Goal: Transaction & Acquisition: Purchase product/service

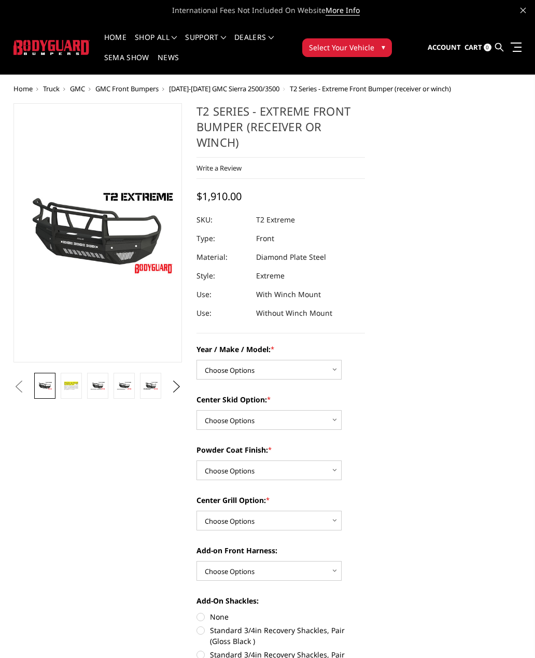
click at [95, 389] on img at bounding box center [97, 385] width 15 height 8
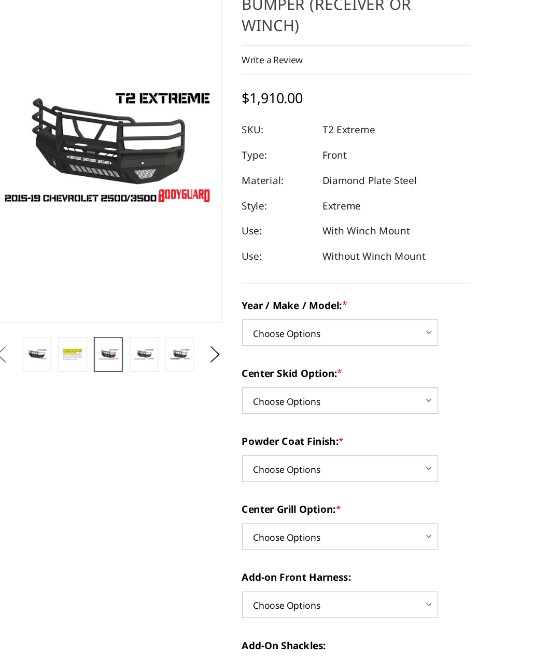
click at [117, 351] on img at bounding box center [124, 355] width 15 height 8
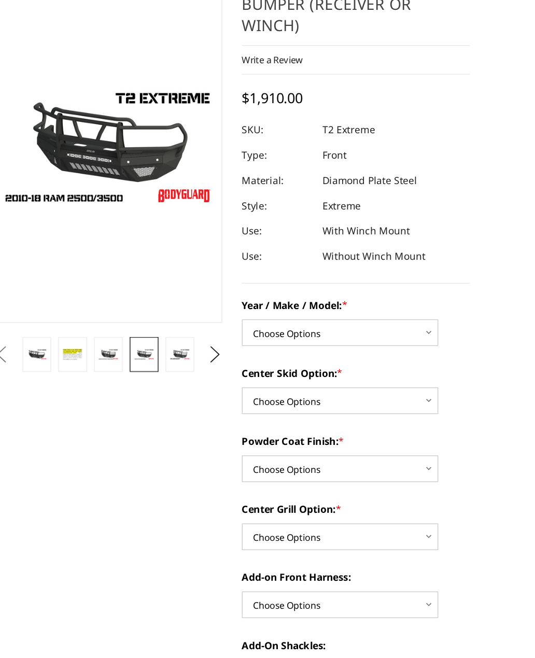
click at [90, 351] on img at bounding box center [97, 355] width 15 height 8
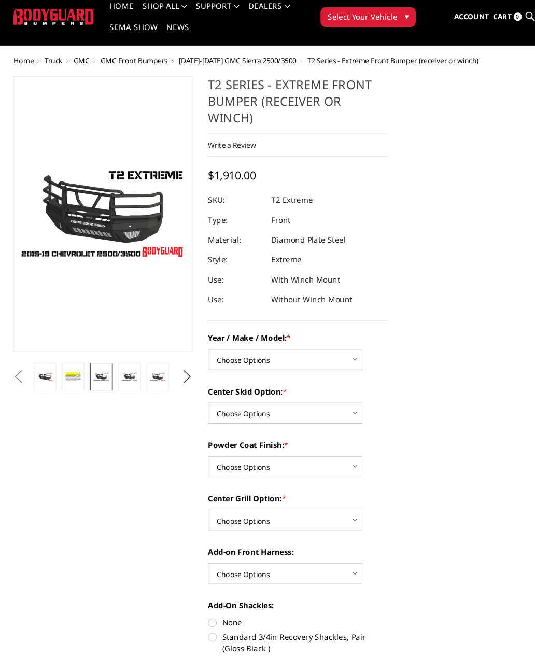
click at [144, 381] on img at bounding box center [148, 385] width 15 height 8
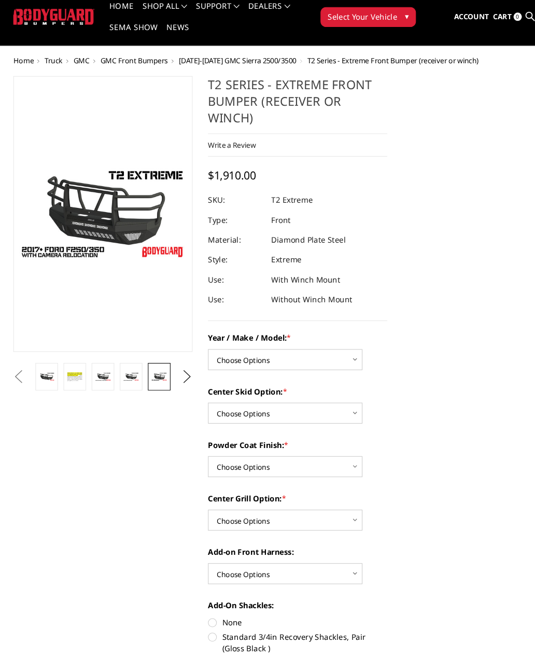
click at [26, 378] on button "Previous" at bounding box center [19, 386] width 16 height 16
click at [66, 373] on link at bounding box center [71, 386] width 21 height 26
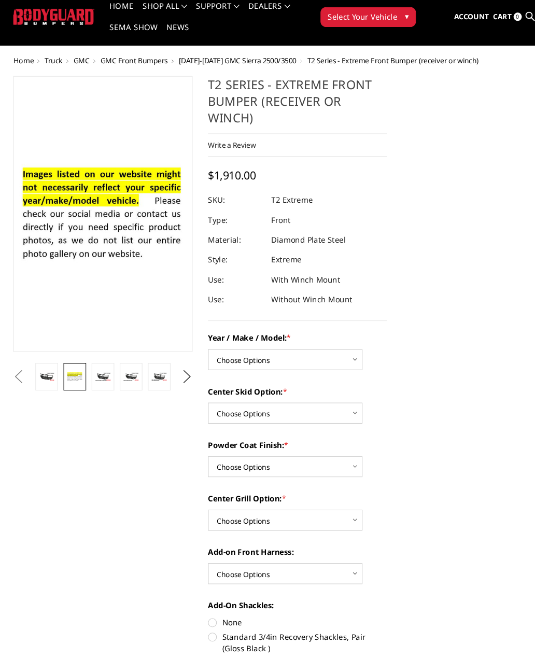
click at [26, 378] on button "Previous" at bounding box center [19, 386] width 16 height 16
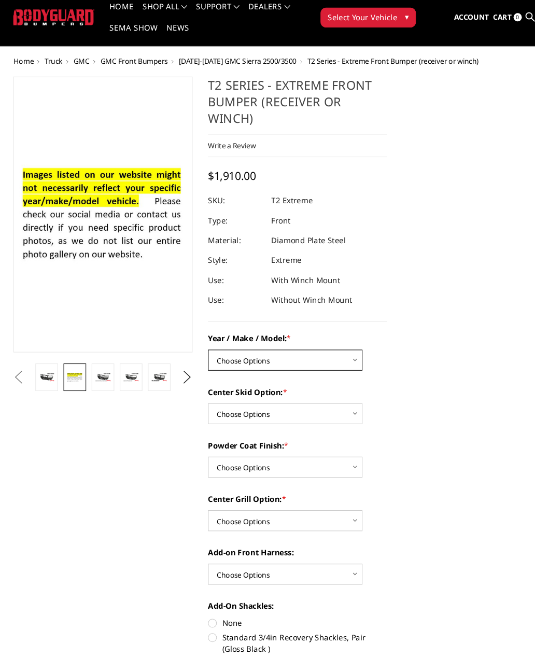
click at [307, 360] on select "Choose Options Chevrolet 19-21 1500 Chevrolet 15-19 2500 / 3500 Chevrolet 20-23…" at bounding box center [268, 370] width 145 height 20
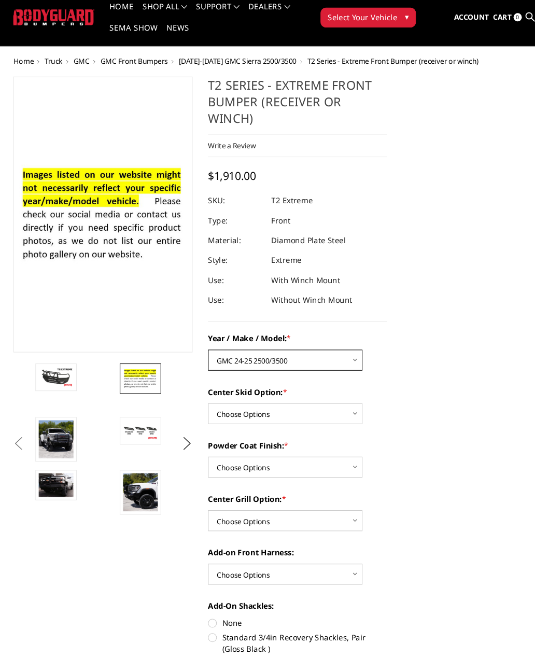
click at [310, 360] on select "Choose Options Chevrolet 19-21 1500 Chevrolet 15-19 2500 / 3500 Chevrolet 20-23…" at bounding box center [268, 370] width 145 height 20
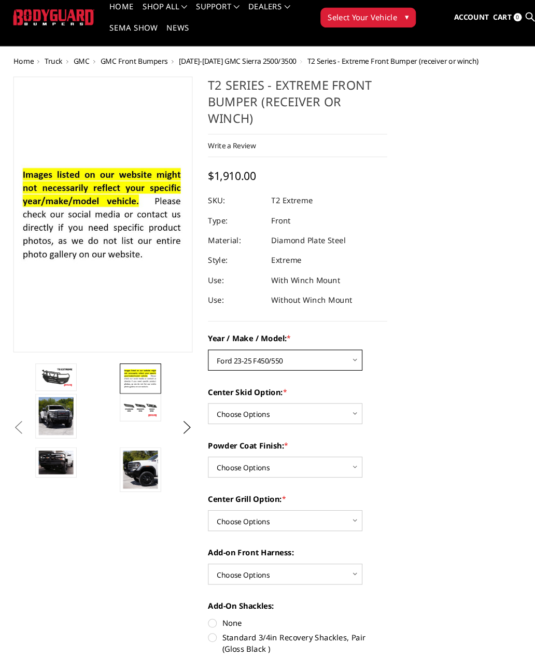
click at [307, 360] on select "Choose Options Chevrolet 19-21 1500 Chevrolet 15-19 2500 / 3500 Chevrolet 20-23…" at bounding box center [268, 370] width 145 height 20
select select "1714"
